Goal: Task Accomplishment & Management: Manage account settings

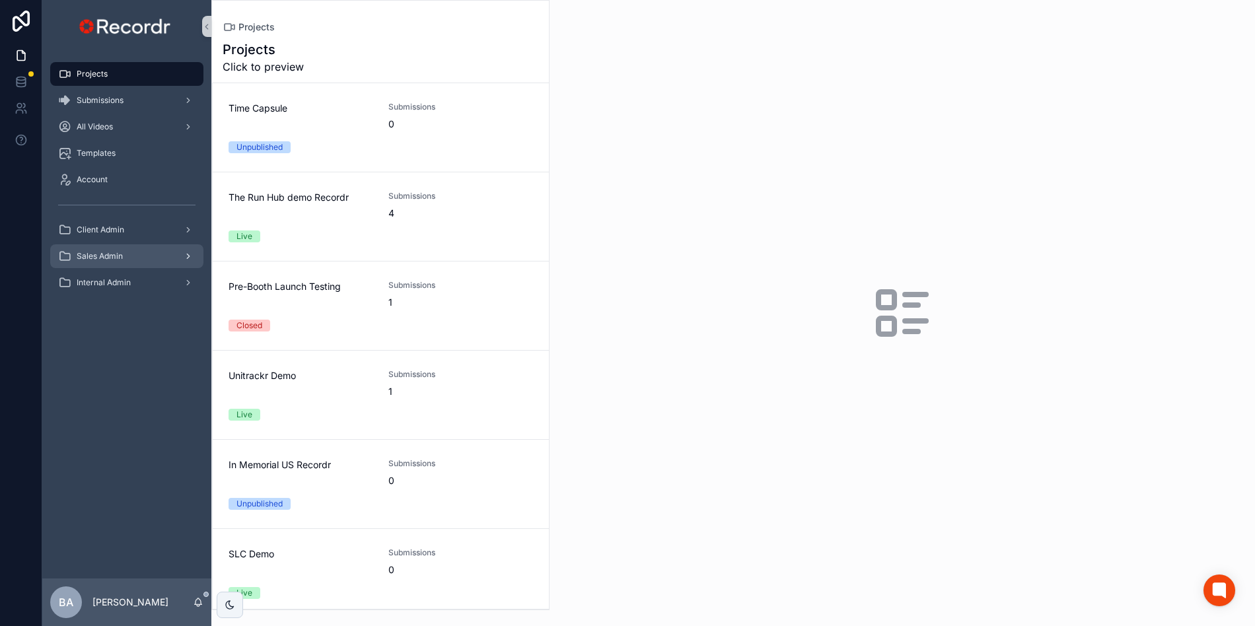
click at [94, 260] on span "Sales Admin" at bounding box center [100, 256] width 46 height 11
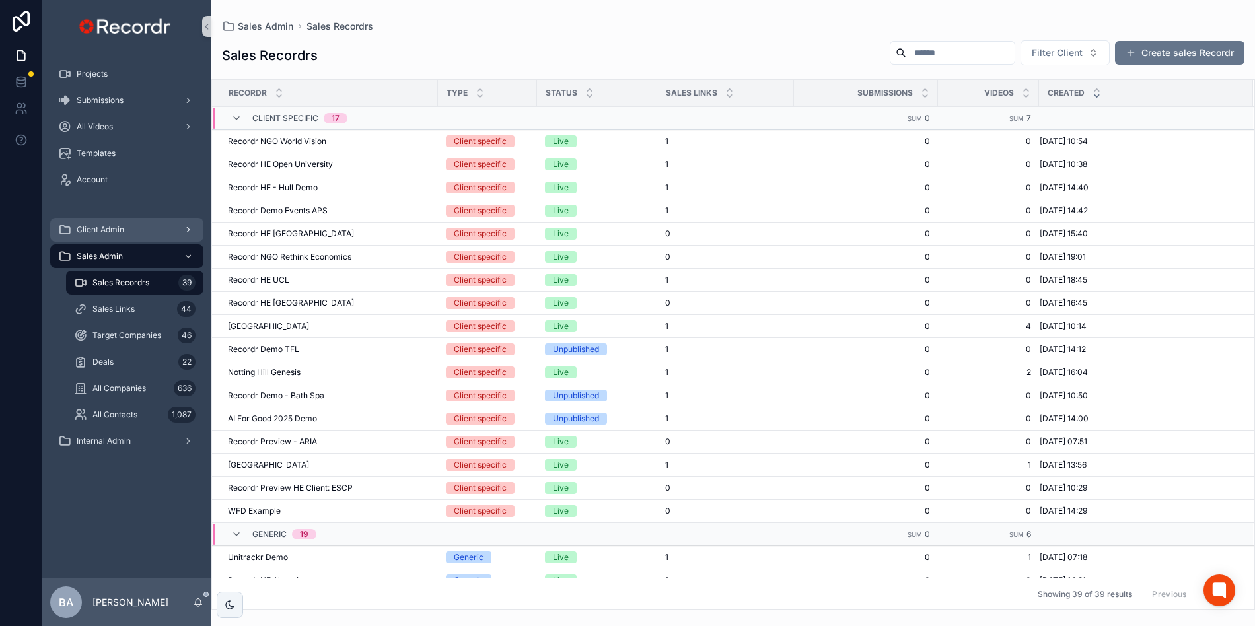
click at [105, 226] on span "Client Admin" at bounding box center [101, 230] width 48 height 11
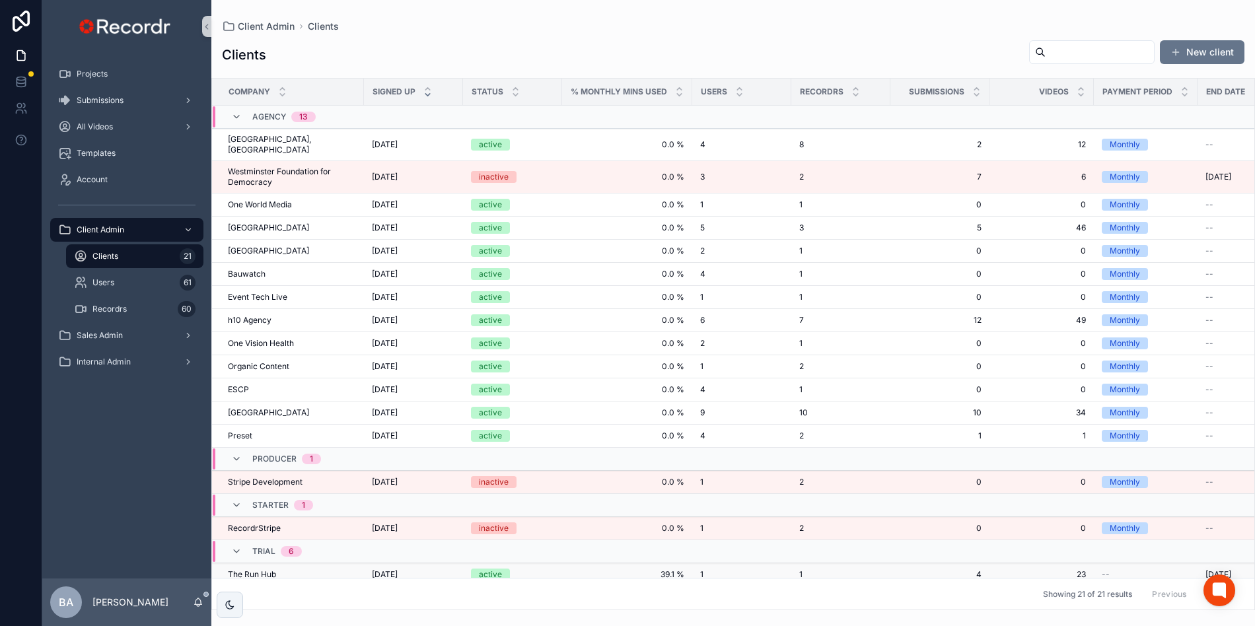
click at [255, 569] on span "The Run Hub" at bounding box center [252, 574] width 48 height 11
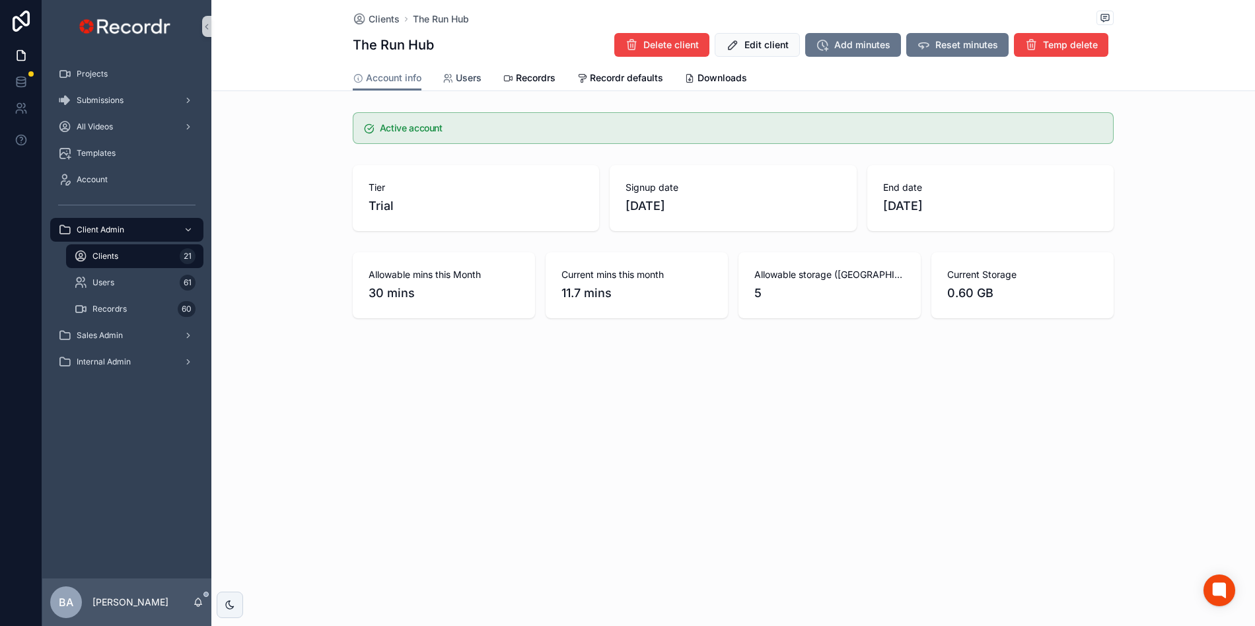
click at [469, 84] on span "Users" at bounding box center [469, 77] width 26 height 13
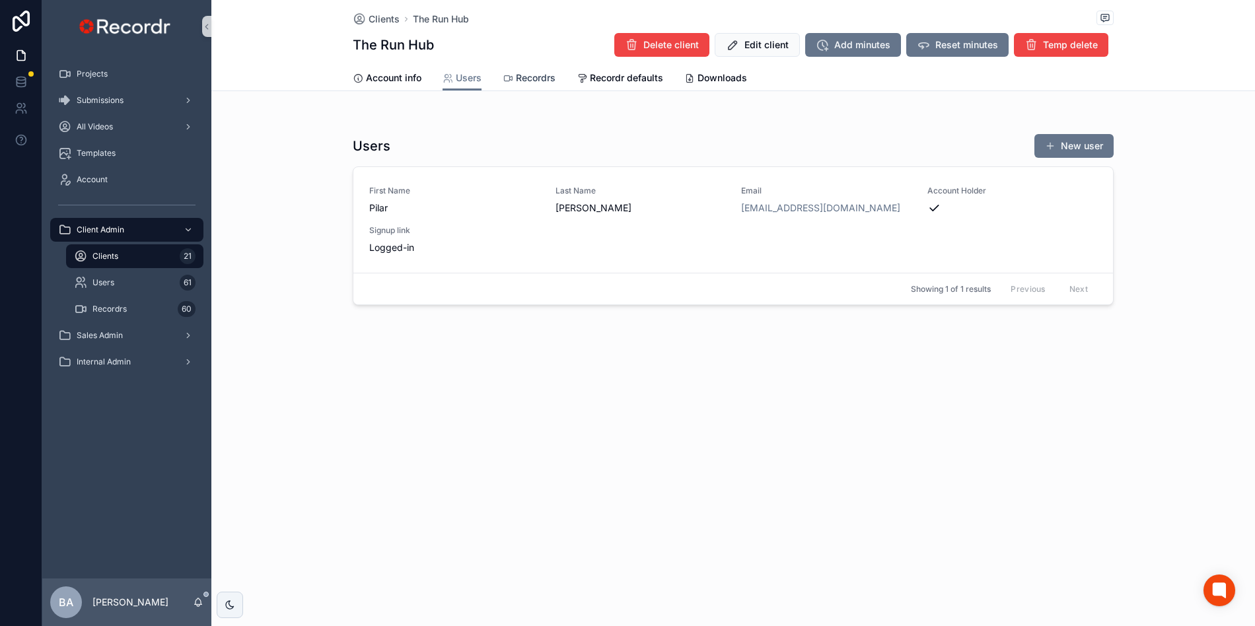
click at [528, 84] on span "Recordrs" at bounding box center [536, 77] width 40 height 13
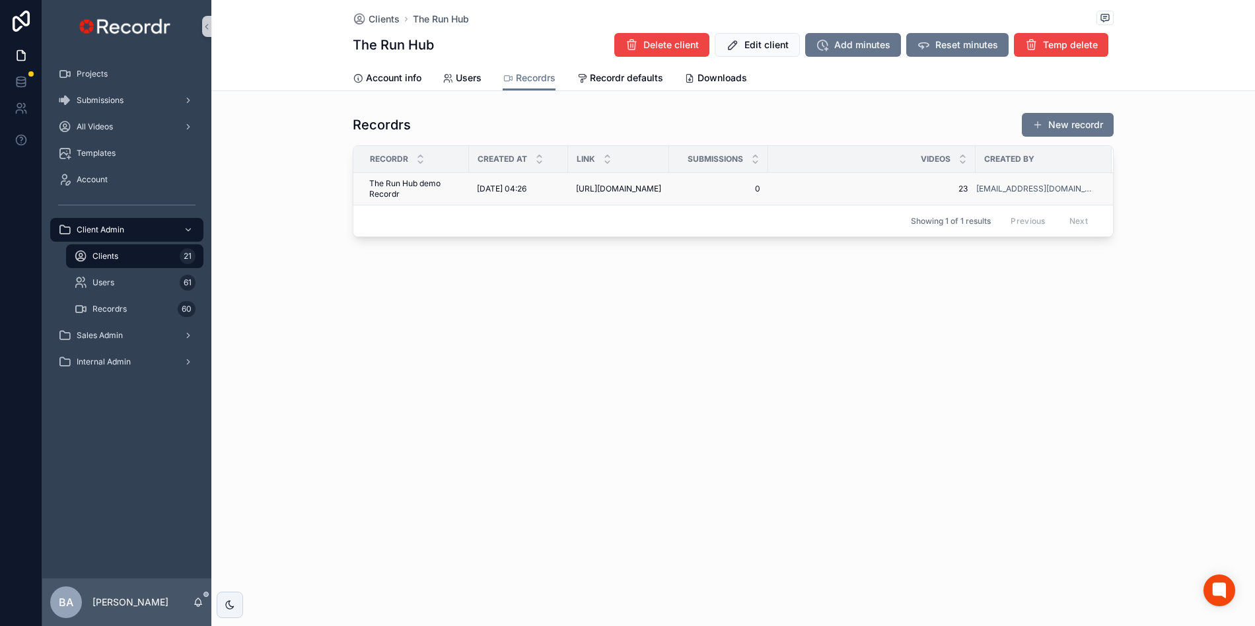
click at [619, 193] on span "[URL][DOMAIN_NAME]" at bounding box center [618, 189] width 85 height 11
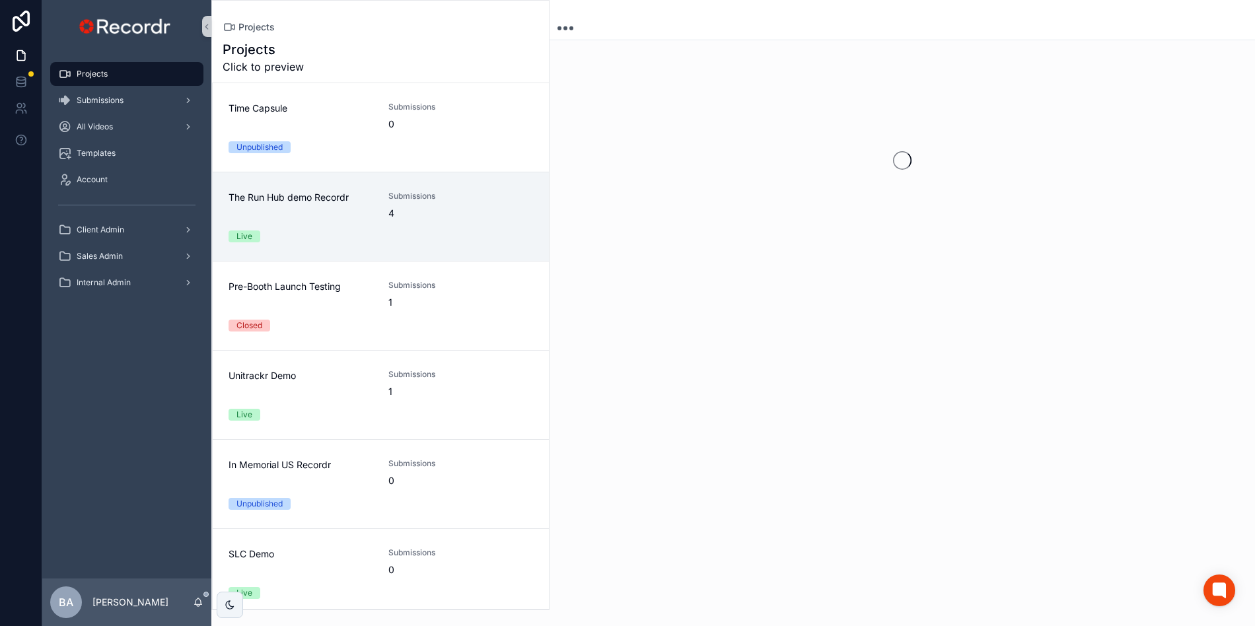
scroll to position [88, 0]
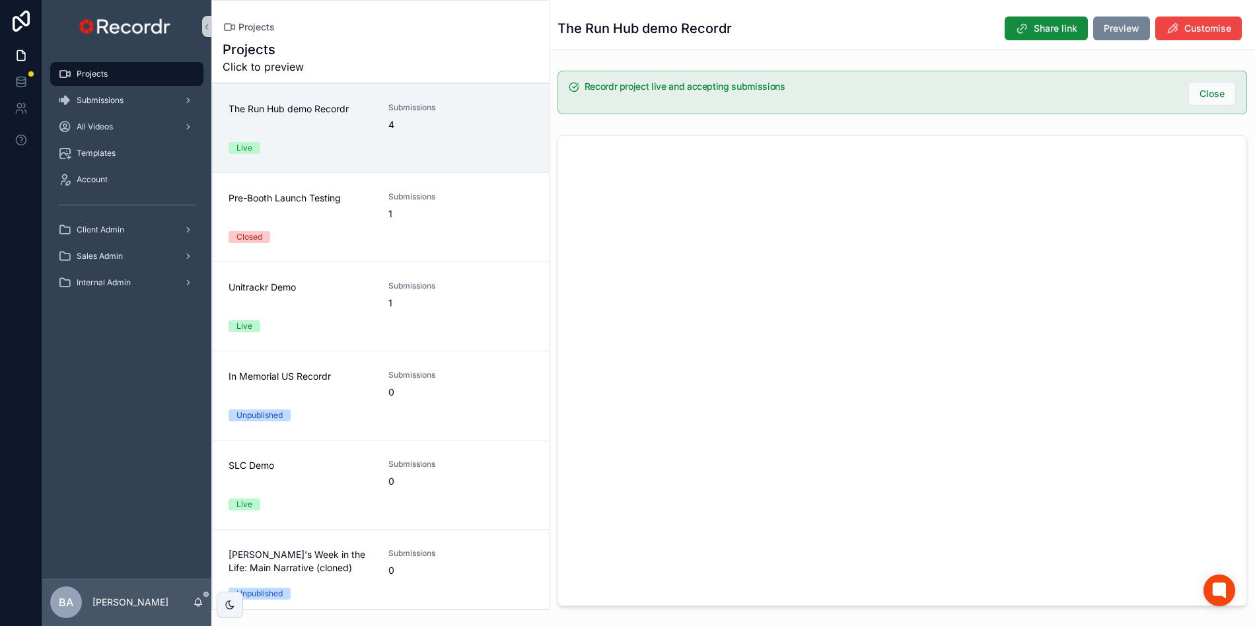
click at [1119, 33] on span "Preview" at bounding box center [1121, 28] width 36 height 13
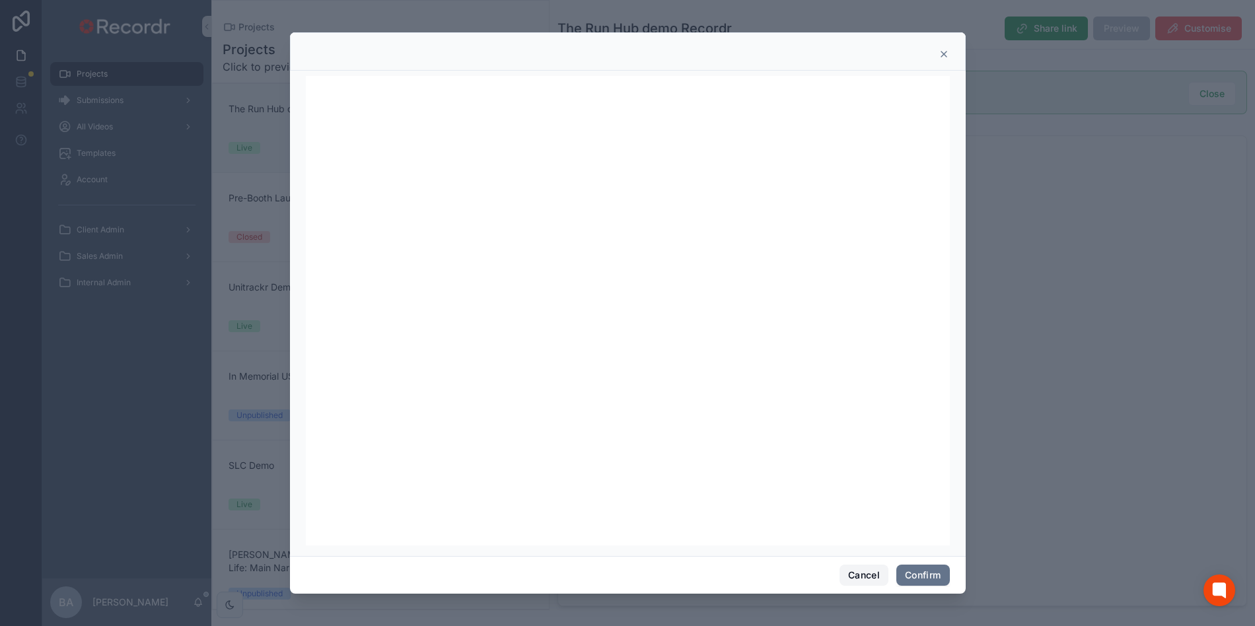
click at [847, 572] on button "Cancel" at bounding box center [863, 575] width 49 height 21
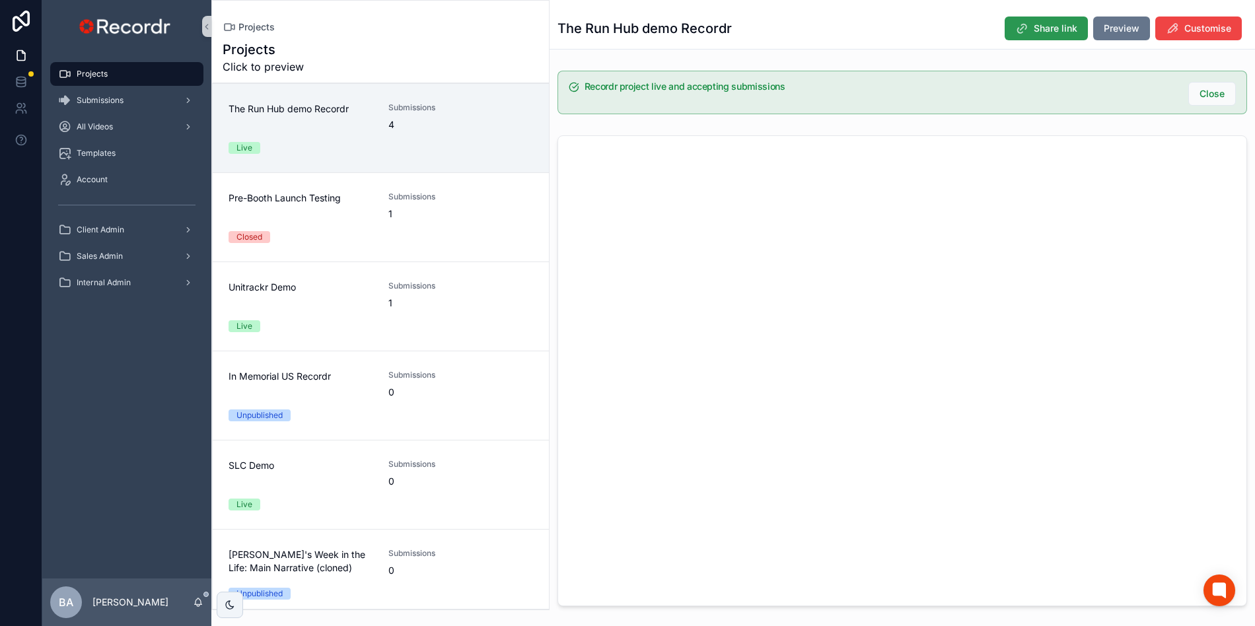
click at [1029, 30] on button "Share link" at bounding box center [1045, 29] width 83 height 24
click at [133, 221] on div "Client Admin" at bounding box center [126, 229] width 137 height 21
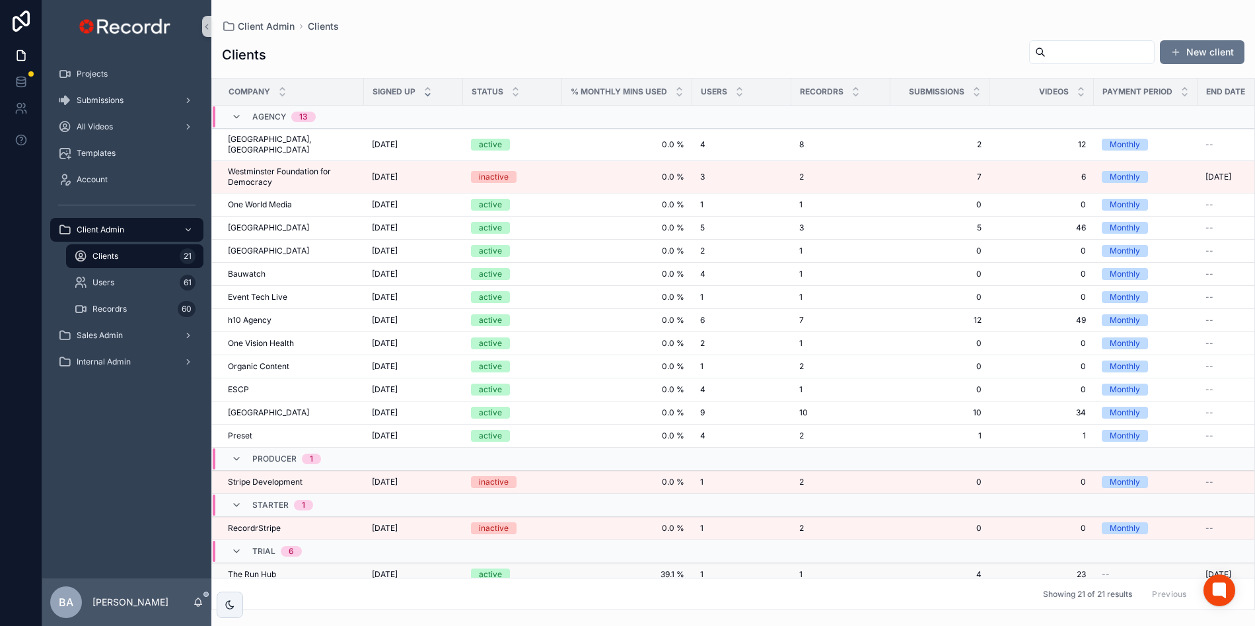
click at [261, 571] on span "The Run Hub" at bounding box center [252, 574] width 48 height 11
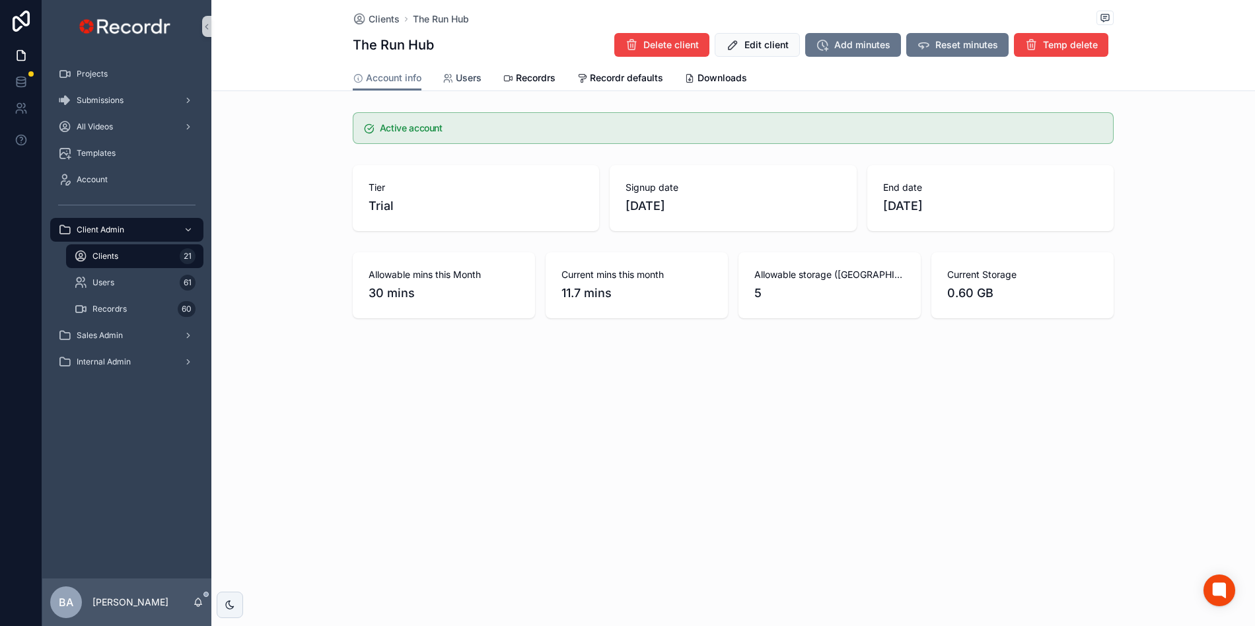
click at [460, 79] on span "Users" at bounding box center [469, 77] width 26 height 13
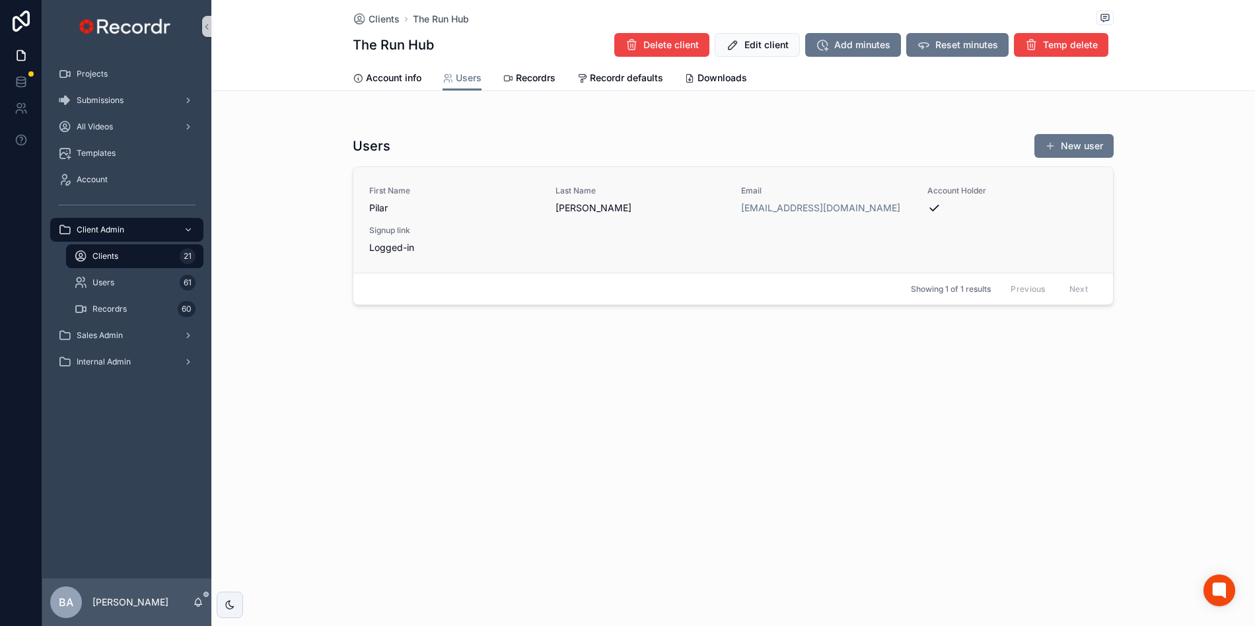
drag, startPoint x: 891, startPoint y: 209, endPoint x: 708, endPoint y: 208, distance: 182.9
click at [708, 208] on div "First Name [PERSON_NAME] Last Name [PERSON_NAME] Email [EMAIL_ADDRESS][DOMAIN_N…" at bounding box center [733, 220] width 728 height 69
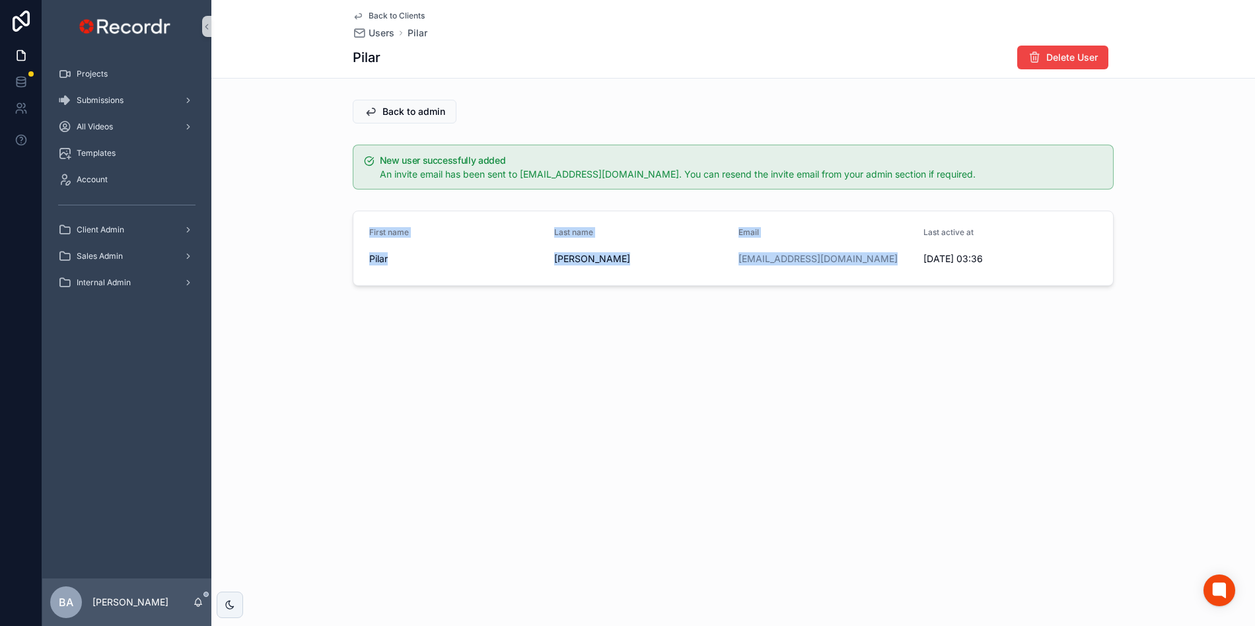
drag, startPoint x: 368, startPoint y: 231, endPoint x: 879, endPoint y: 260, distance: 511.9
click at [879, 260] on form "First name [PERSON_NAME] Last name [PERSON_NAME] Email [EMAIL_ADDRESS][DOMAIN_N…" at bounding box center [732, 248] width 759 height 74
copy form "First name [PERSON_NAME] Last name [PERSON_NAME] Email [EMAIL_ADDRESS][DOMAIN_N…"
